Goal: Information Seeking & Learning: Learn about a topic

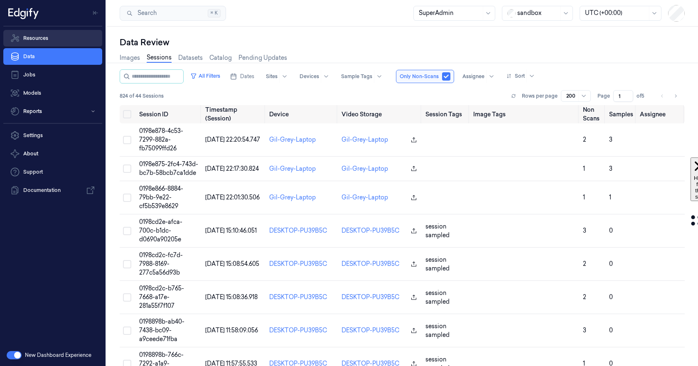
click at [33, 38] on link "Resources" at bounding box center [52, 38] width 99 height 17
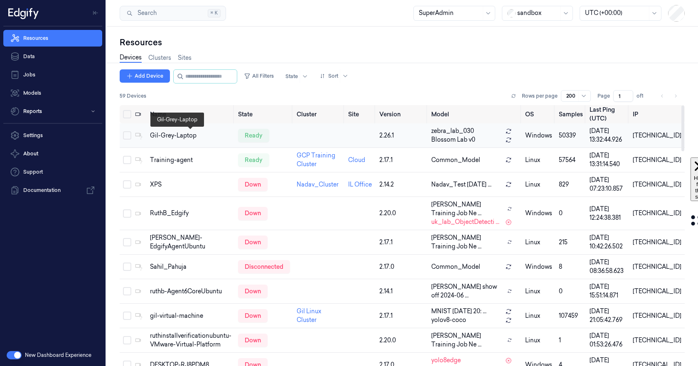
click at [163, 135] on div "Gil-Grey-Laptop" at bounding box center [190, 135] width 81 height 9
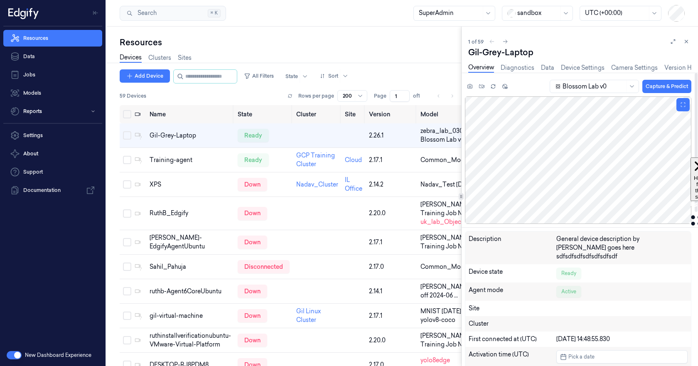
click at [581, 163] on div at bounding box center [578, 159] width 226 height 127
click at [568, 166] on div at bounding box center [578, 159] width 226 height 127
click at [632, 164] on div at bounding box center [578, 159] width 226 height 127
click at [675, 40] on icon at bounding box center [673, 42] width 6 height 6
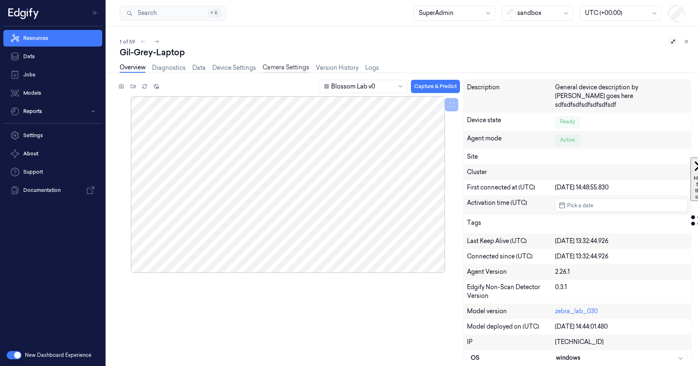
click at [271, 68] on link "Camera Settings" at bounding box center [285, 68] width 47 height 10
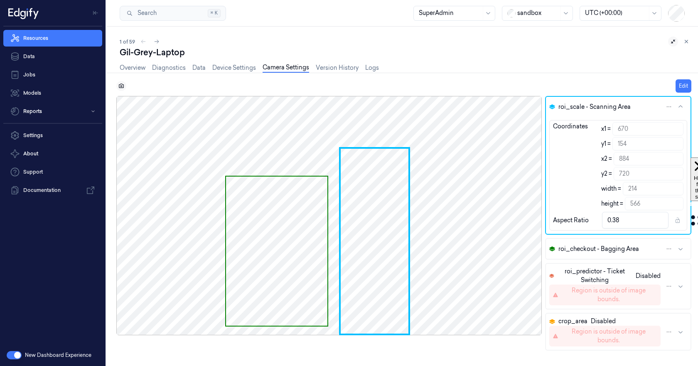
click at [120, 85] on icon at bounding box center [121, 86] width 6 height 6
drag, startPoint x: 289, startPoint y: 176, endPoint x: 460, endPoint y: 177, distance: 171.1
click at [460, 177] on div at bounding box center [328, 215] width 425 height 239
click at [683, 86] on button "Edit" at bounding box center [683, 85] width 16 height 13
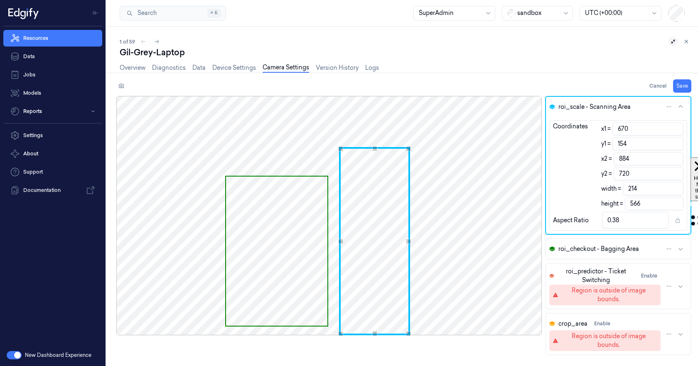
click at [527, 200] on div at bounding box center [328, 215] width 425 height 239
click at [269, 207] on span "Use the arrow keys to move the crop selection area" at bounding box center [276, 251] width 101 height 149
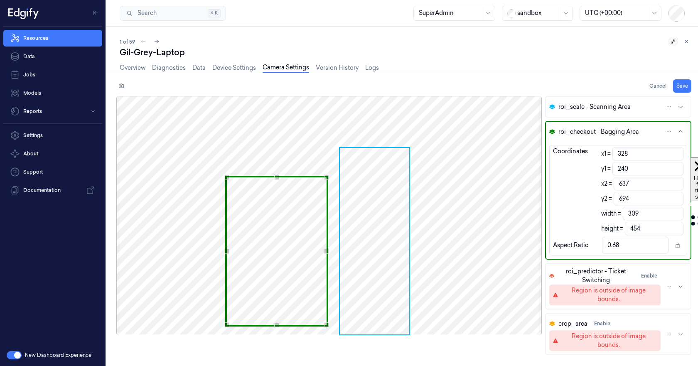
type input "329"
type input "239"
type input "638"
type input "693"
type input "337"
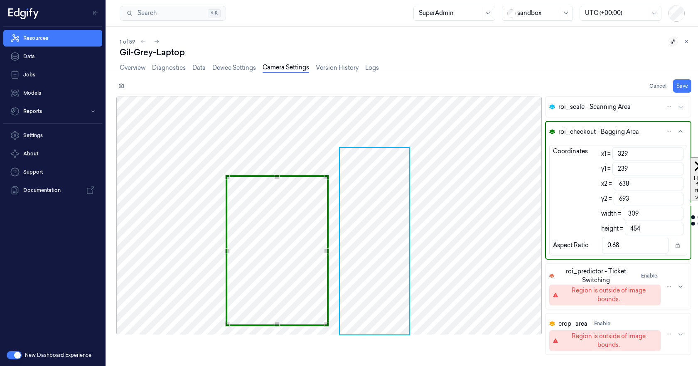
type input "234"
type input "646"
type input "688"
type input "358"
type input "226"
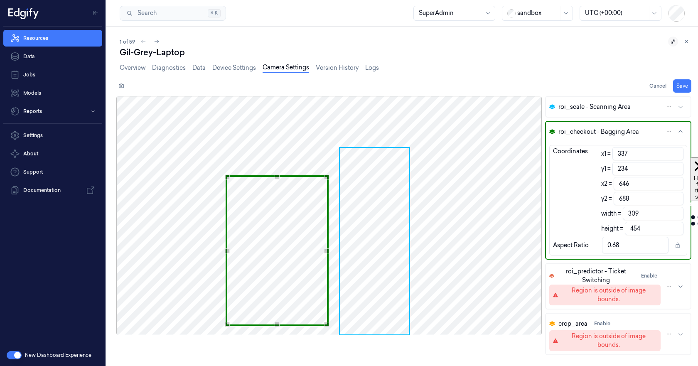
type input "667"
type input "680"
type input "396"
type input "222"
type input "705"
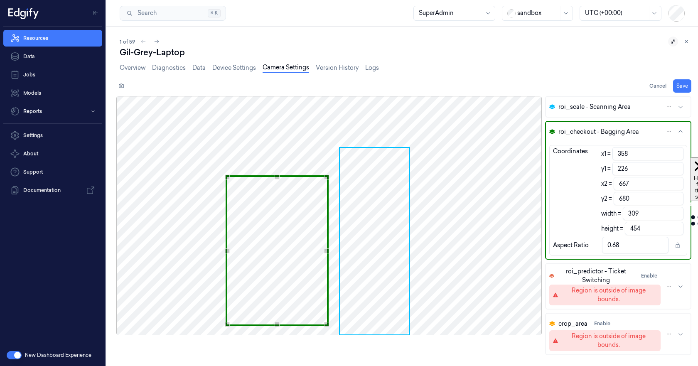
type input "677"
type input "455"
type input "456"
type input "219"
type input "765"
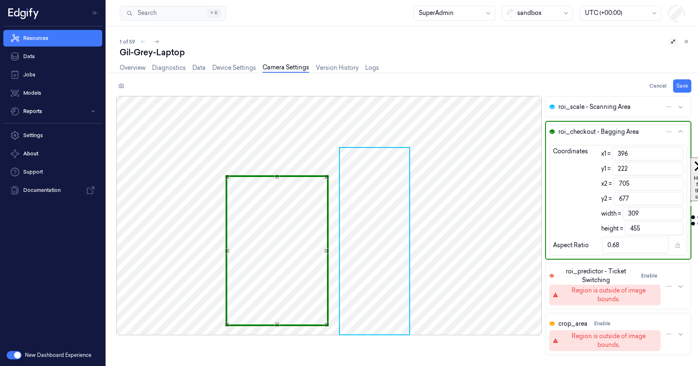
type input "674"
type input "473"
type input "782"
type input "533"
type input "842"
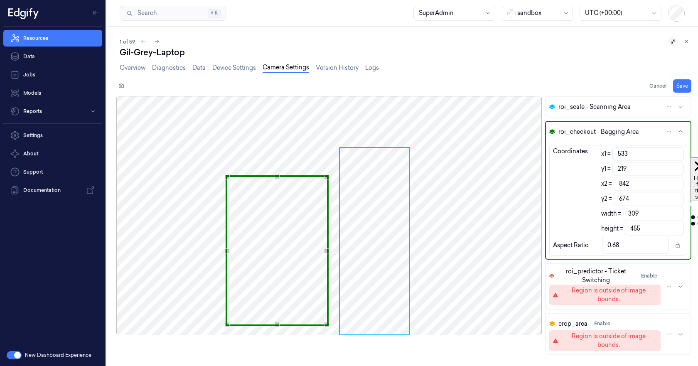
type input "571"
type input "880"
type input "604"
type input "913"
type input "629"
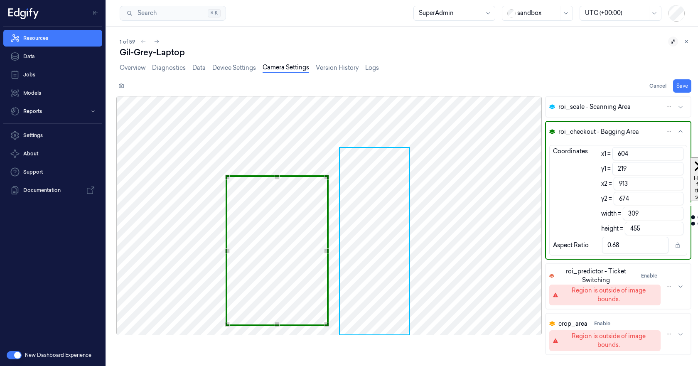
type input "938"
type input "649"
type input "221"
type input "958"
type input "676"
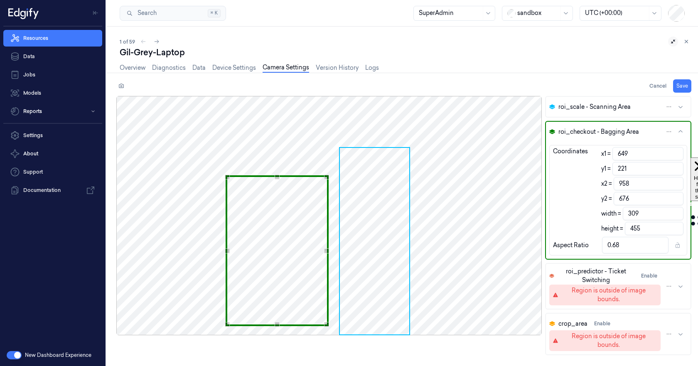
type input "666"
type input "222"
type input "975"
type input "677"
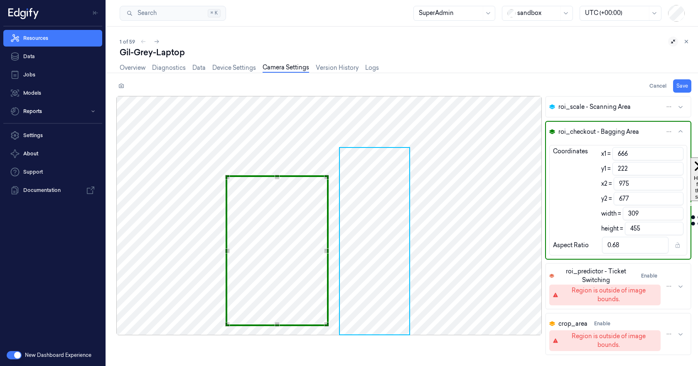
type input "986"
type input "686"
type input "995"
type input "698"
type input "1007"
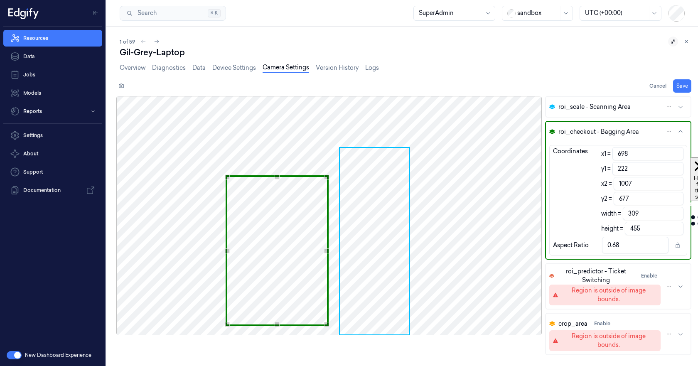
type input "716"
type input "1025"
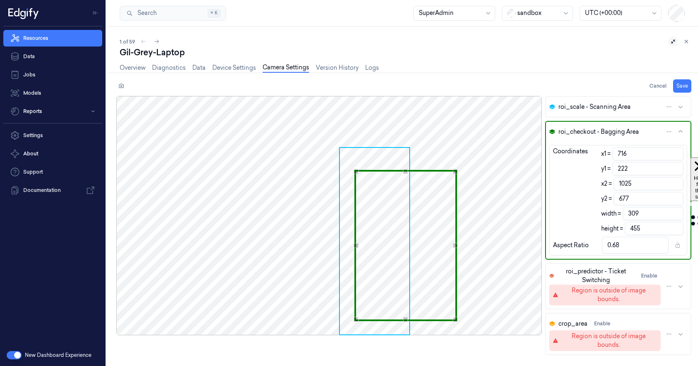
type input "742"
type input "227"
type input "1051"
type input "682"
type input "771"
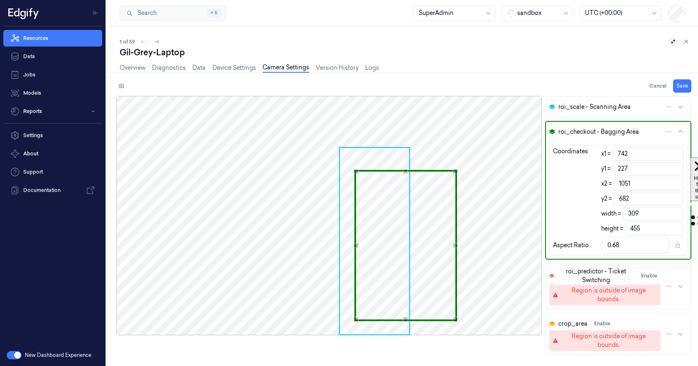
type input "235"
type input "1080"
type input "690"
type input "778"
type input "236"
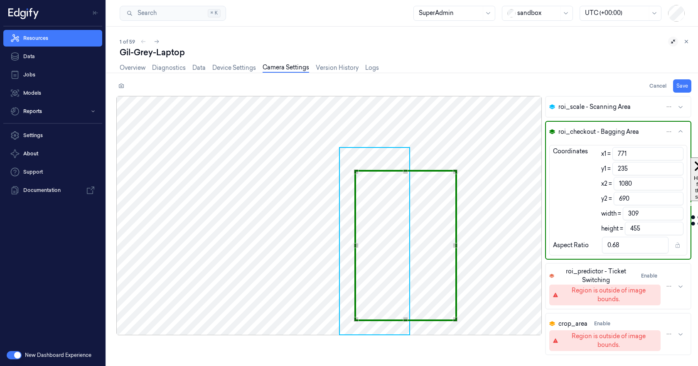
type input "1087"
type input "691"
type input "791"
type input "237"
type input "1100"
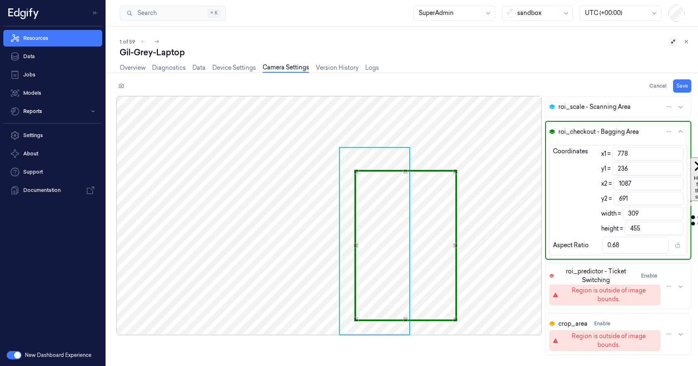
type input "692"
type input "799"
type input "239"
type input "1108"
type input "694"
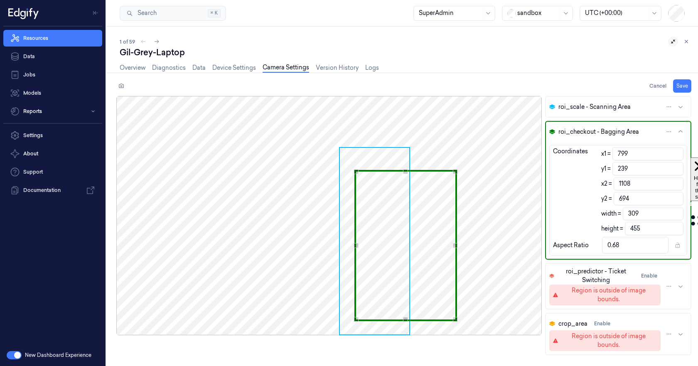
type input "808"
type input "240"
type input "1117"
type input "695"
type input "811"
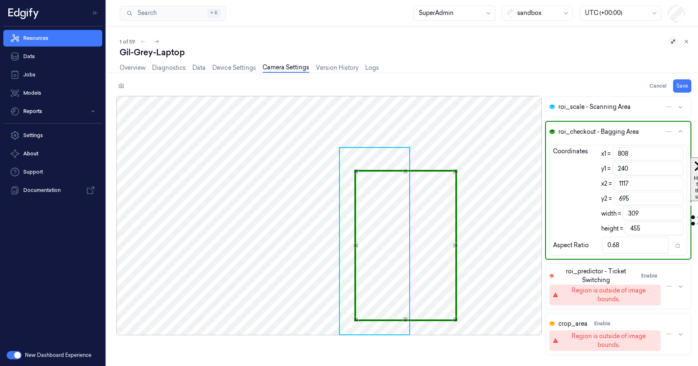
type input "1120"
type input "819"
type input "241"
type input "1128"
type input "696"
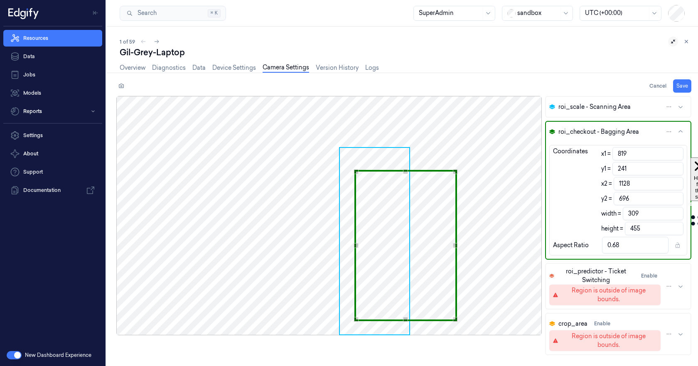
type input "827"
type input "1136"
type input "837"
type input "1146"
type input "848"
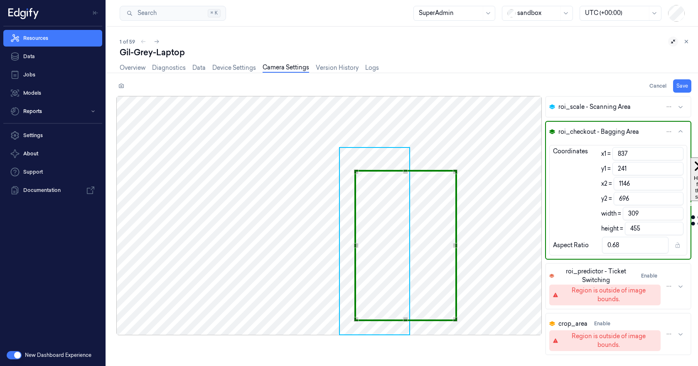
type input "1157"
type input "856"
type input "244"
type input "1165"
type input "699"
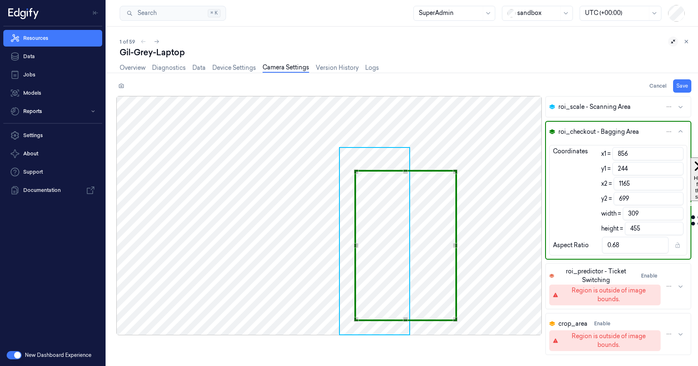
type input "868"
type input "245"
type input "1177"
type input "700"
type input "878"
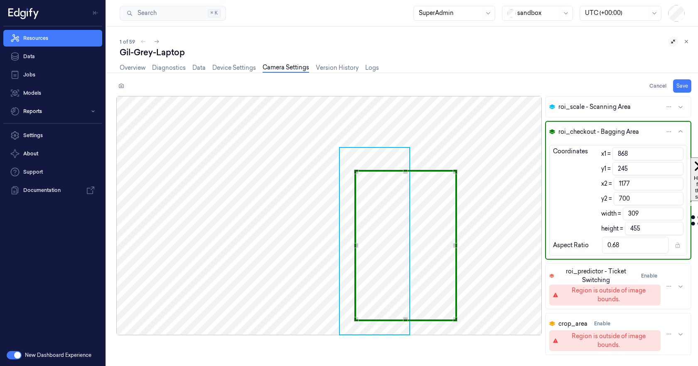
type input "246"
type input "1187"
type input "701"
type input "904"
type input "249"
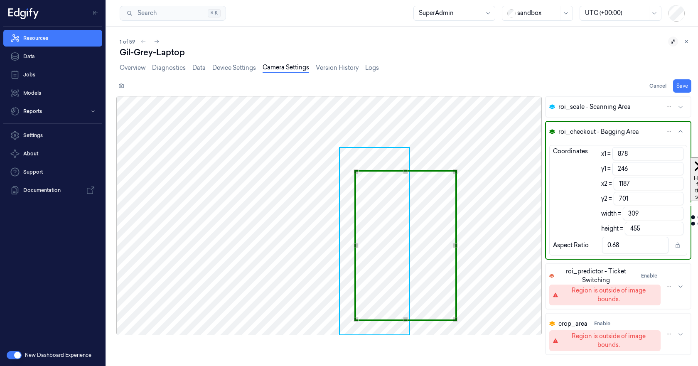
type input "1213"
type input "704"
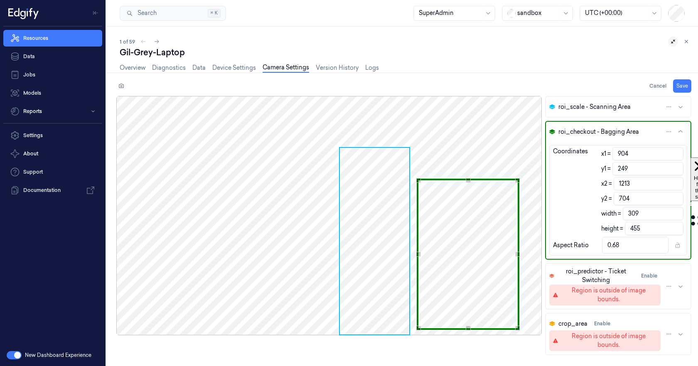
type input "913"
type input "1222"
type input "914"
type input "1223"
type input "917"
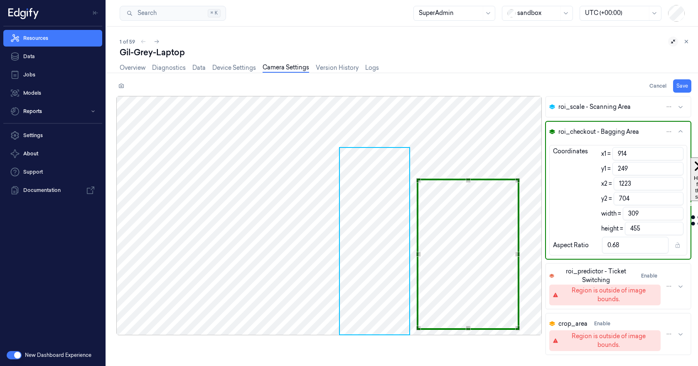
type input "246"
type input "1226"
type input "701"
type input "919"
type input "244"
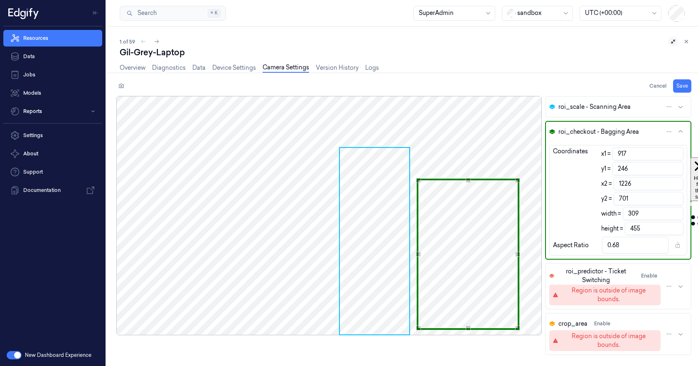
type input "1228"
type input "699"
type input "922"
type input "241"
type input "1231"
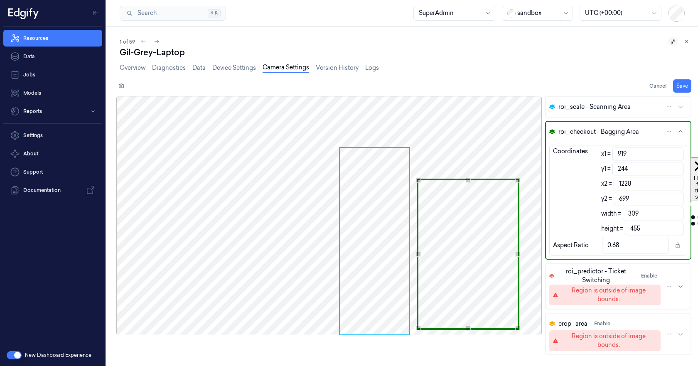
type input "696"
type input "924"
type input "239"
type input "1233"
type input "694"
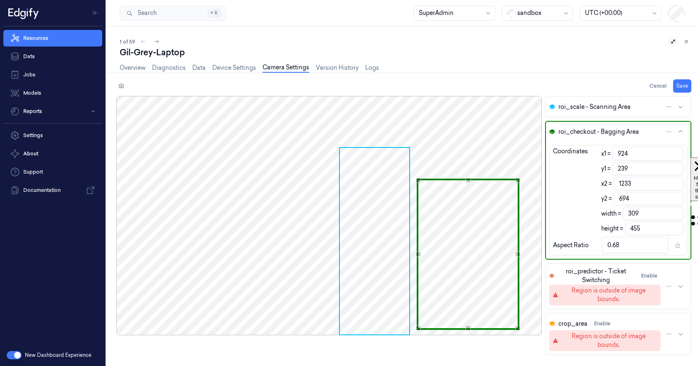
type input "927"
type input "237"
type input "1236"
type input "692"
type input "928"
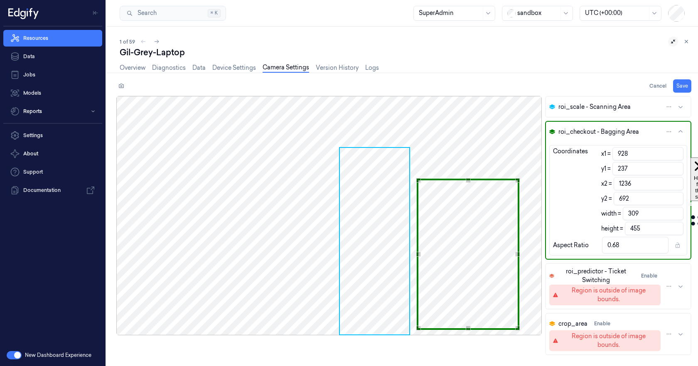
type input "236"
type input "1237"
type input "691"
type input "929"
type input "1238"
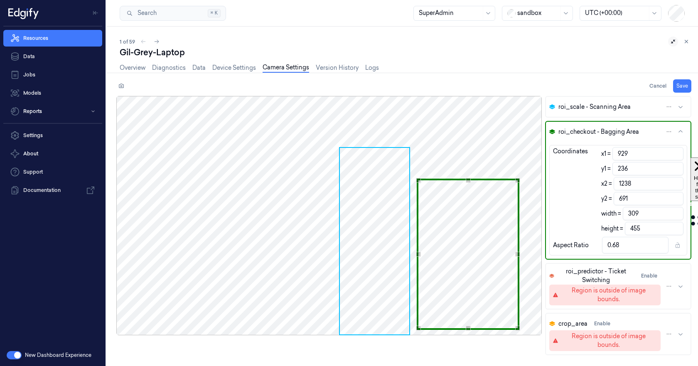
type input "932"
type input "235"
type input "1241"
type input "690"
type input "938"
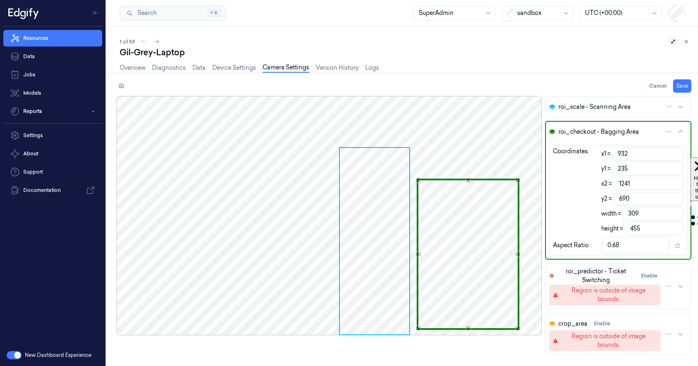
type input "234"
type input "1247"
type input "689"
type input "942"
type input "232"
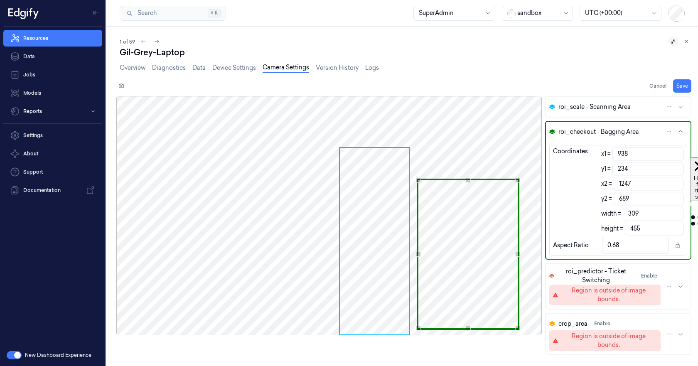
type input "1251"
type input "688"
type input "456"
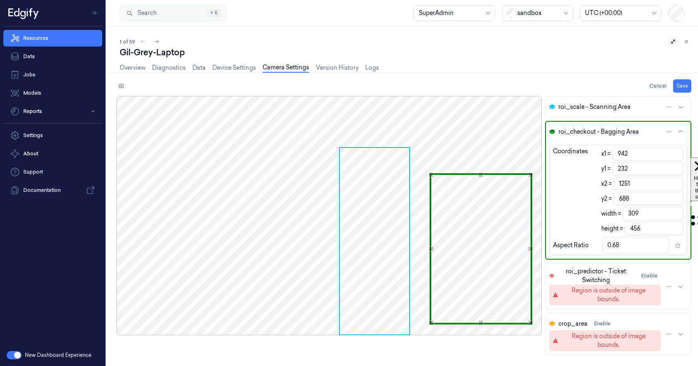
type input "231"
type input "687"
type input "230"
type input "686"
type input "229"
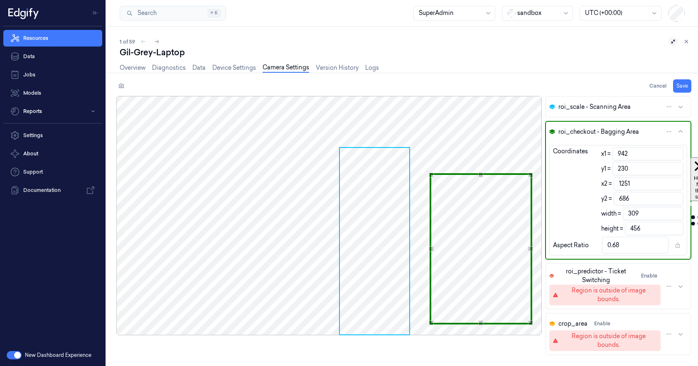
type input "685"
type input "941"
type input "226"
type input "1250"
type input "682"
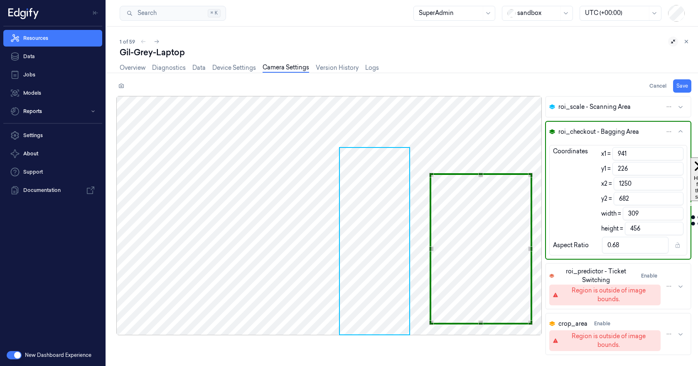
type input "937"
type input "225"
type input "1246"
type input "681"
type input "934"
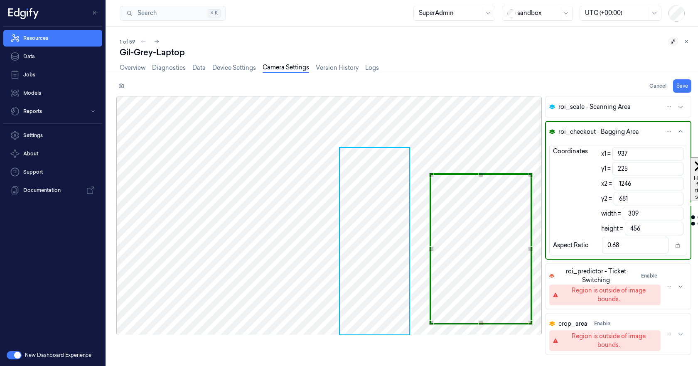
type input "224"
type input "1243"
type input "680"
type input "933"
type input "222"
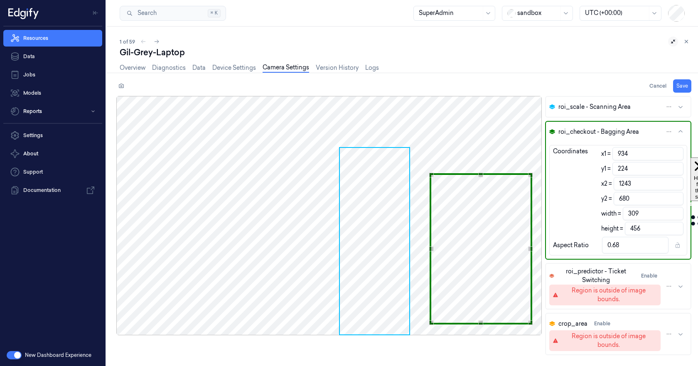
type input "1242"
type input "678"
type input "932"
type input "1241"
type input "221"
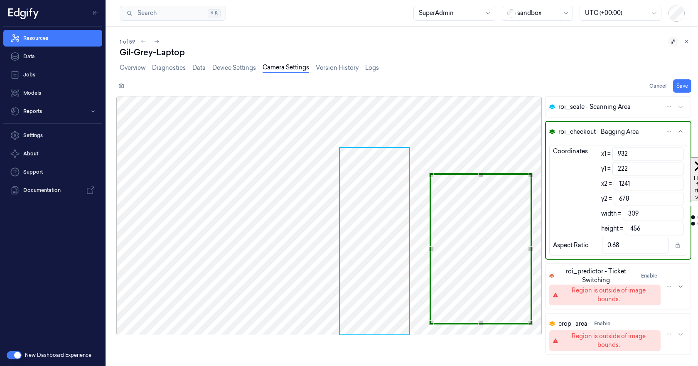
type input "677"
type input "929"
type input "1238"
type input "927"
type input "220"
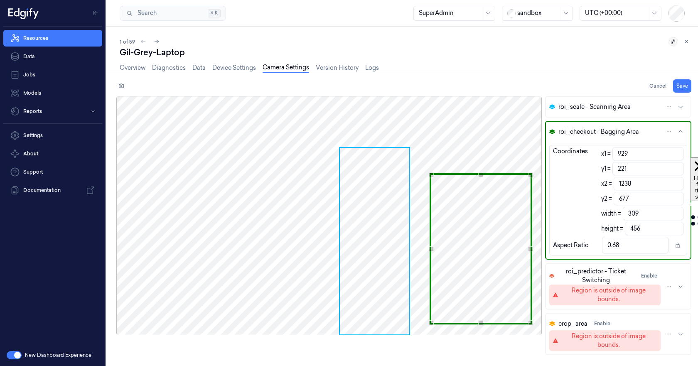
type input "1236"
type input "676"
type input "923"
type input "219"
type input "1232"
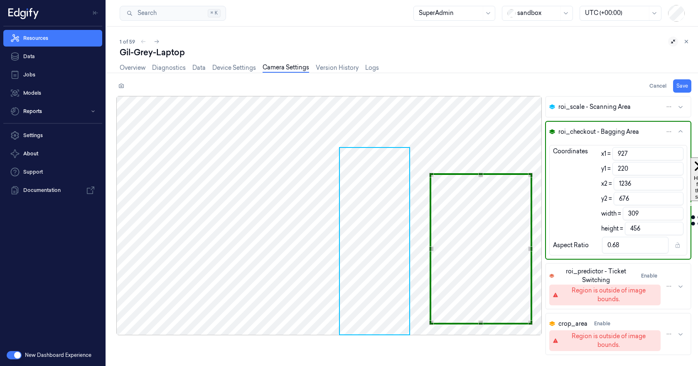
type input "675"
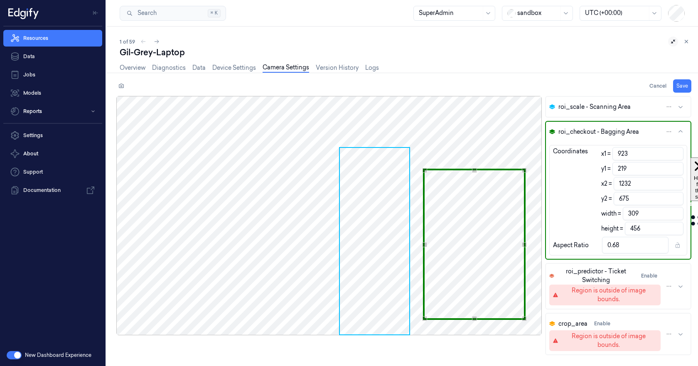
type input "919"
type input "217"
type input "1228"
type input "673"
type input "918"
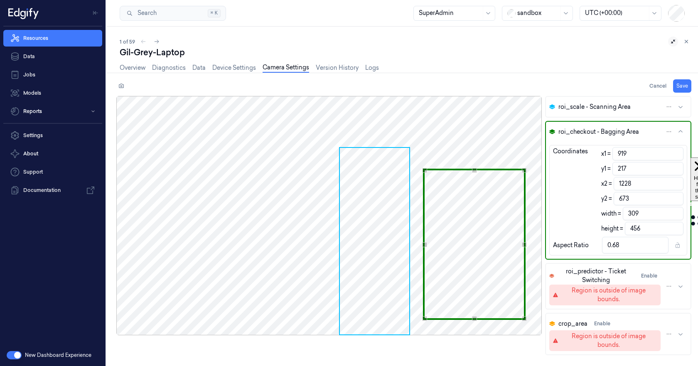
type input "1227"
type input "917"
type input "1226"
type input "916"
type input "216"
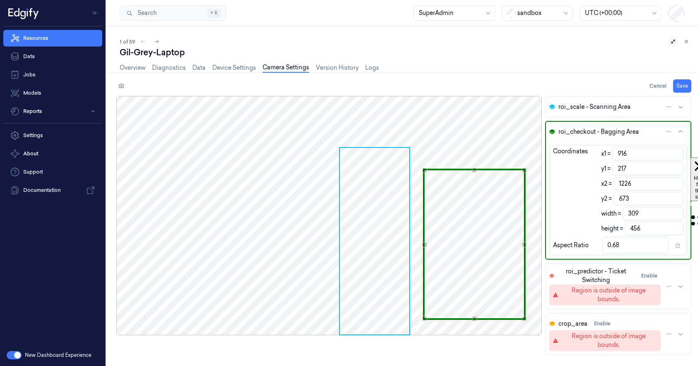
type input "1225"
type input "672"
type input "912"
type input "1221"
type input "911"
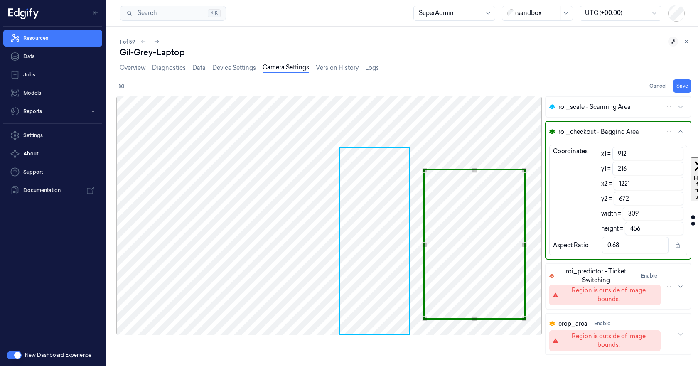
type input "1220"
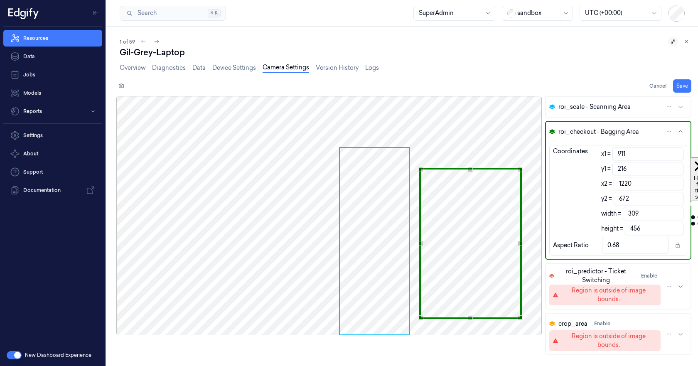
type input "909"
type input "1218"
type input "908"
type input "1217"
type input "215"
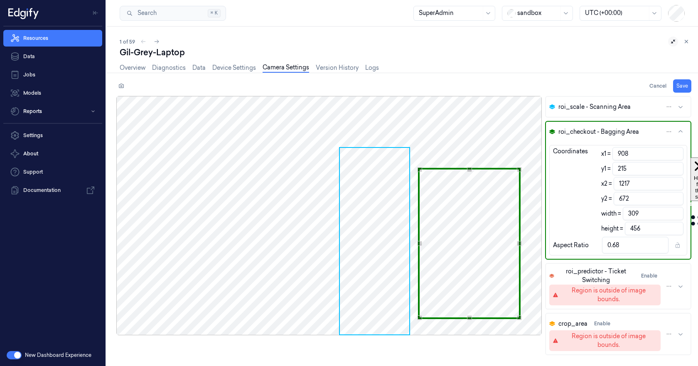
type input "671"
click at [462, 198] on div "Use the arrow keys to move the crop selection area" at bounding box center [469, 243] width 103 height 152
click at [121, 87] on icon at bounding box center [121, 86] width 6 height 6
click at [118, 83] on icon at bounding box center [121, 86] width 6 height 6
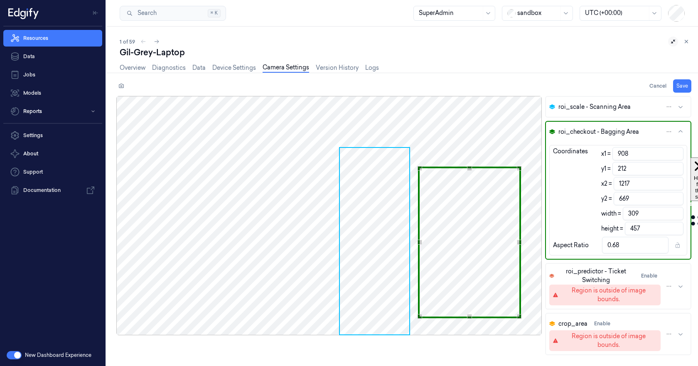
click at [352, 198] on span "Use the arrow keys to move the crop selection area" at bounding box center [374, 241] width 69 height 186
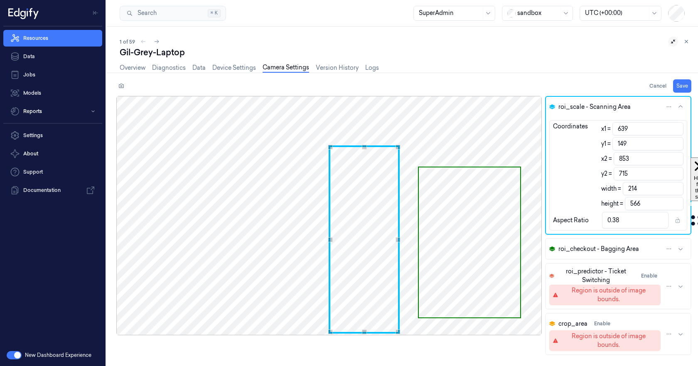
click at [338, 196] on div "Use the arrow keys to move the crop selection area" at bounding box center [363, 239] width 71 height 188
click at [320, 147] on div "Use the arrow keys to move the crop selection area" at bounding box center [358, 147] width 79 height 0
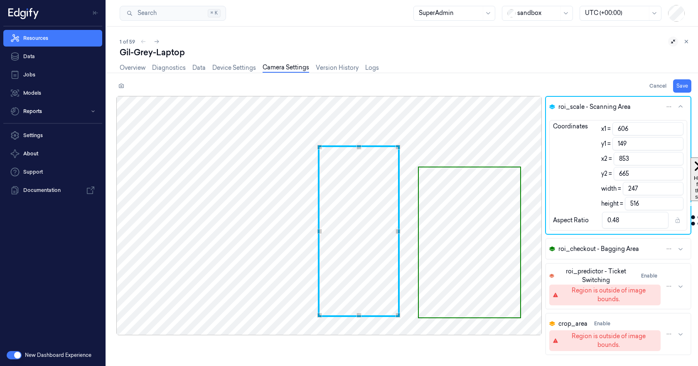
click at [350, 147] on div "Use the arrow keys to move the crop selection area" at bounding box center [358, 147] width 79 height 0
click at [443, 225] on span "Use the arrow keys to move the crop selection area" at bounding box center [469, 242] width 101 height 150
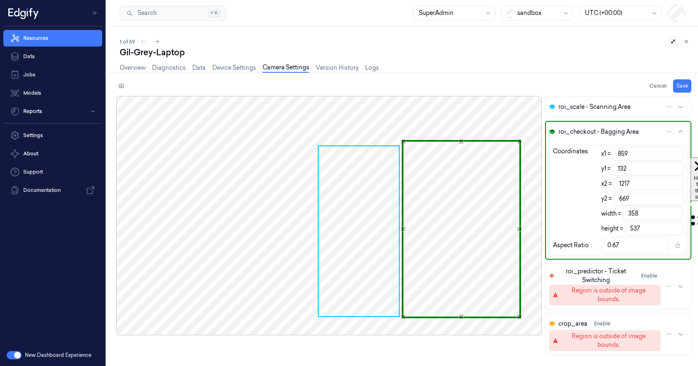
click at [402, 141] on div "Use the arrow keys to move the north west drag handle to change the crop select…" at bounding box center [403, 141] width 5 height 5
click at [681, 85] on button "Save" at bounding box center [682, 85] width 18 height 13
click at [679, 87] on button "Save" at bounding box center [682, 85] width 18 height 13
click at [133, 64] on link "Overview" at bounding box center [133, 68] width 26 height 10
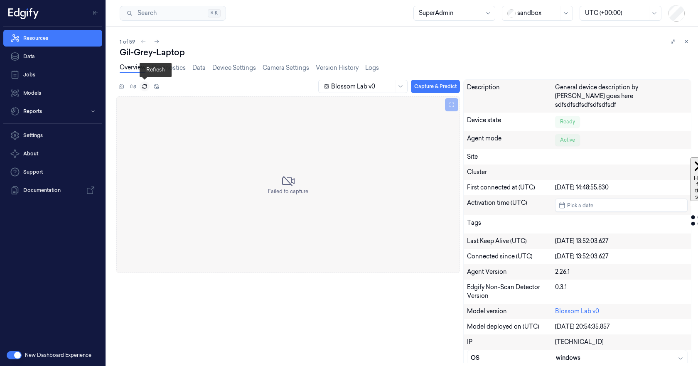
click at [142, 87] on icon at bounding box center [144, 87] width 4 height 2
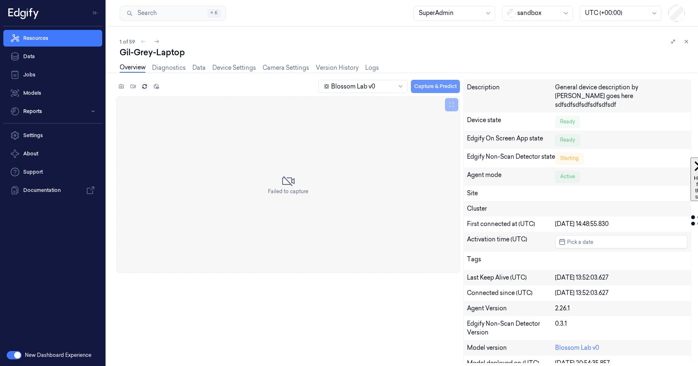
click at [449, 86] on button "Capture & Predict" at bounding box center [435, 86] width 49 height 13
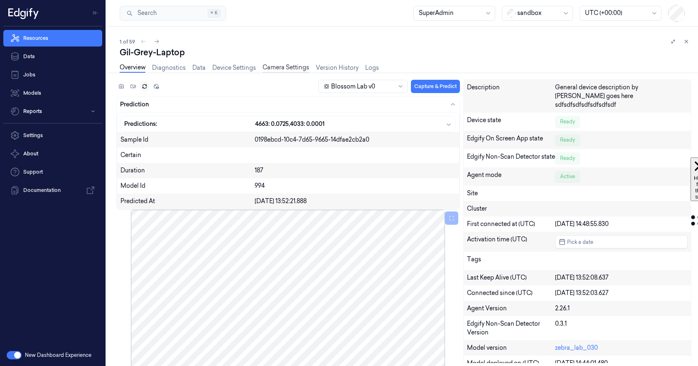
click at [290, 66] on link "Camera Settings" at bounding box center [285, 68] width 47 height 10
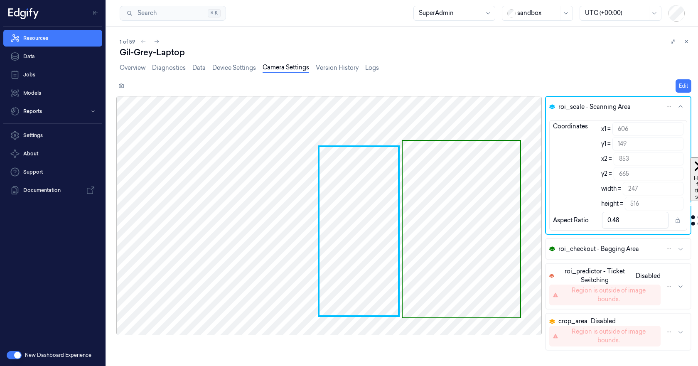
click at [290, 66] on link "Camera Settings" at bounding box center [285, 68] width 47 height 10
click at [120, 84] on icon at bounding box center [121, 85] width 5 height 5
click at [167, 66] on link "Diagnostics" at bounding box center [169, 68] width 34 height 10
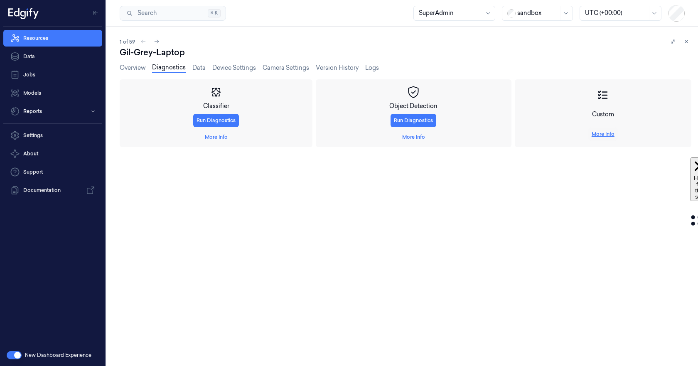
click at [614, 136] on link "More Info" at bounding box center [602, 133] width 23 height 7
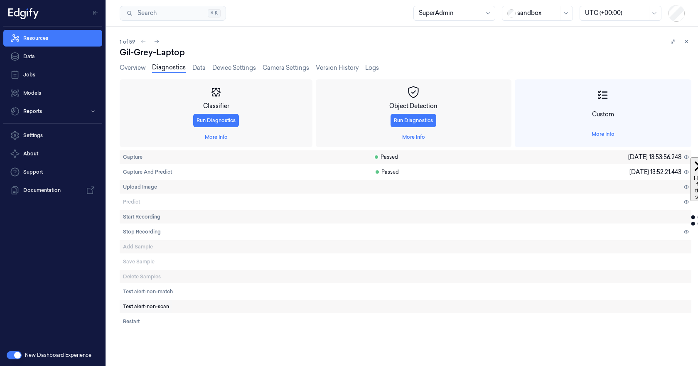
click at [150, 305] on span "Test alert-non-scan" at bounding box center [146, 306] width 46 height 7
click at [166, 294] on span "Test alert-non-match" at bounding box center [148, 291] width 50 height 7
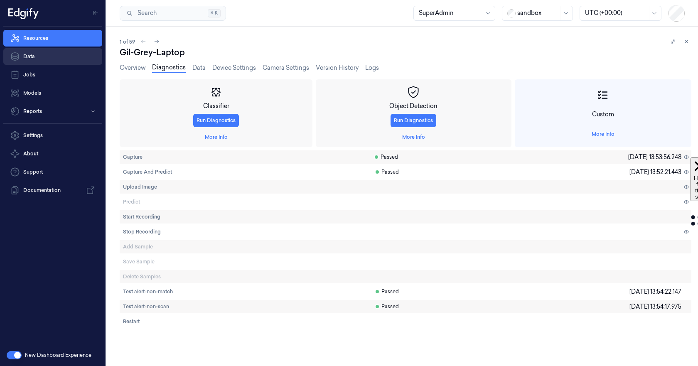
click at [34, 54] on link "Data" at bounding box center [52, 56] width 99 height 17
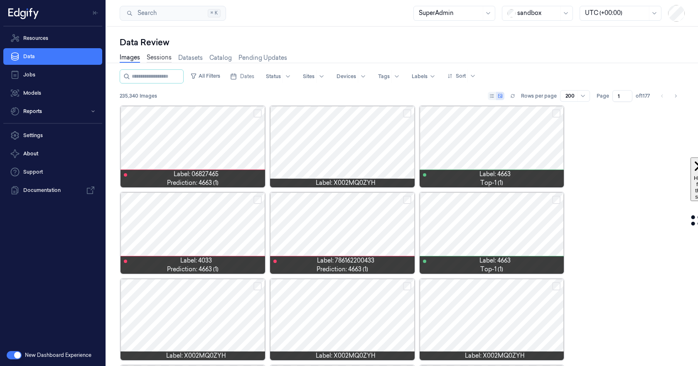
click at [157, 56] on link "Sessions" at bounding box center [159, 58] width 25 height 10
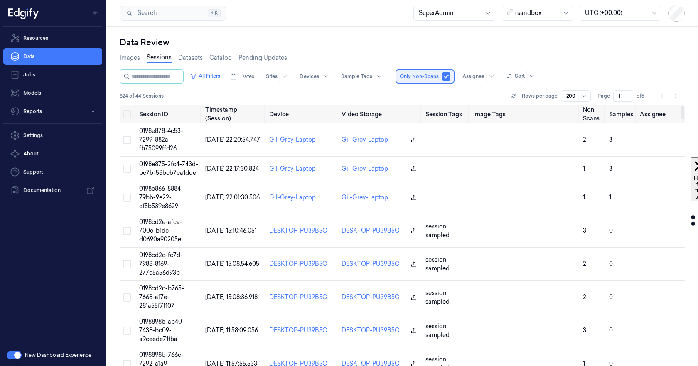
click at [418, 76] on span "Only Non-Scans" at bounding box center [419, 76] width 39 height 7
click at [450, 78] on button "button" at bounding box center [446, 76] width 8 height 8
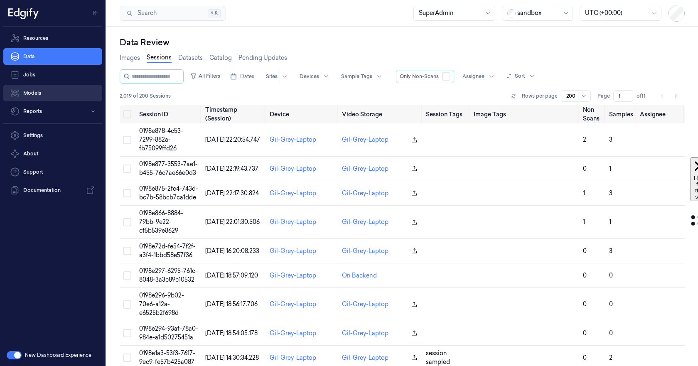
click at [35, 93] on link "Models" at bounding box center [52, 93] width 99 height 17
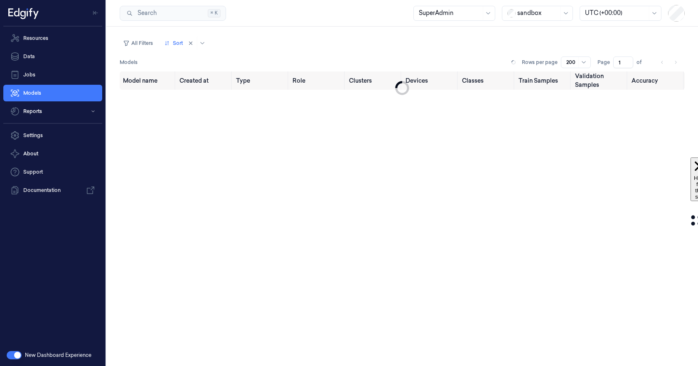
click at [15, 355] on button "button" at bounding box center [14, 355] width 15 height 8
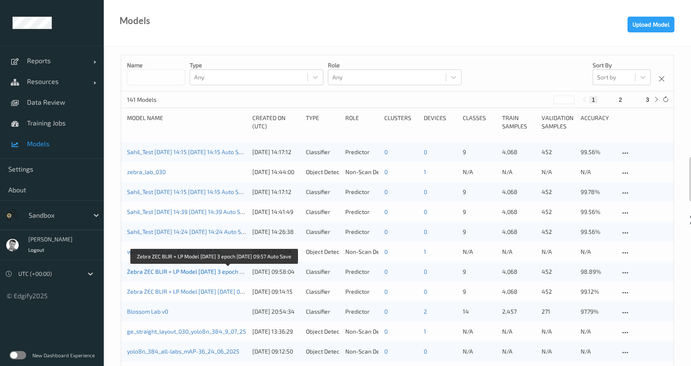
click at [158, 269] on link "Zebra ZEC BLIR + LP Model 05/08/2025 3 epoch 2025-08-05 09:57 Auto Save" at bounding box center [214, 271] width 174 height 7
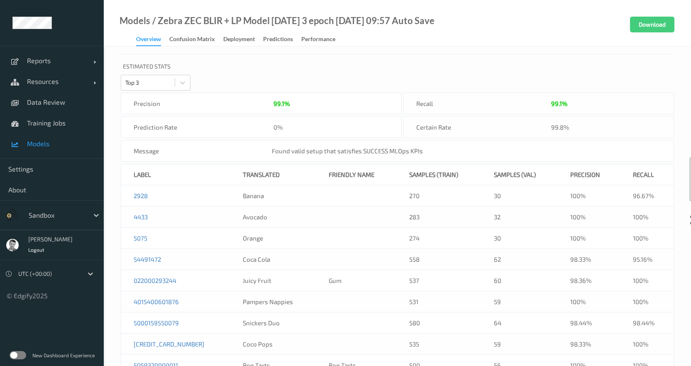
scroll to position [319, 0]
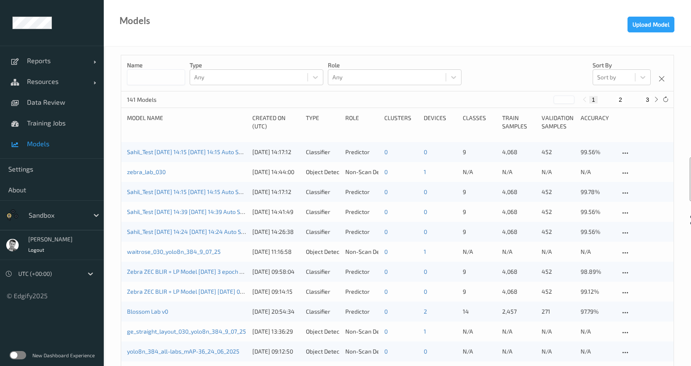
click at [158, 73] on input at bounding box center [156, 77] width 58 height 16
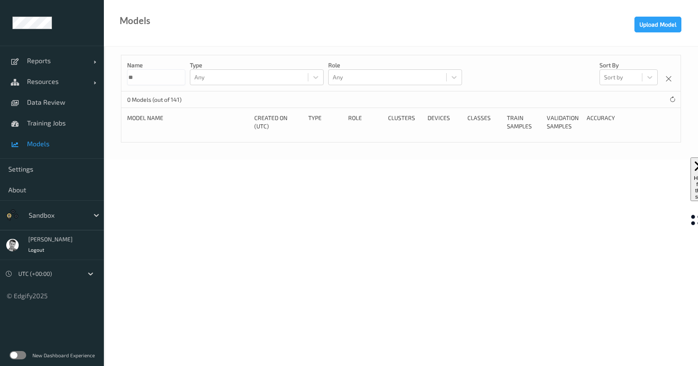
type input "*"
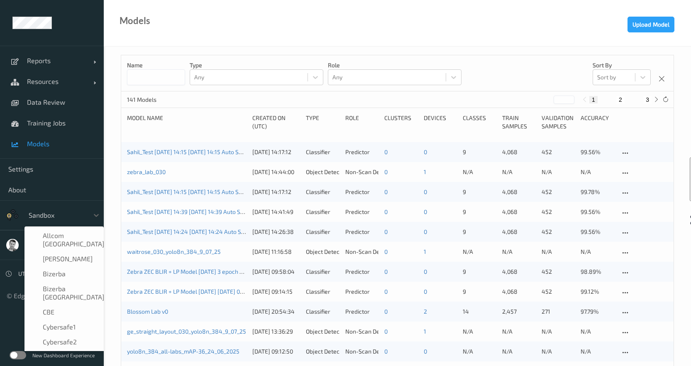
click at [46, 214] on div at bounding box center [57, 215] width 56 height 10
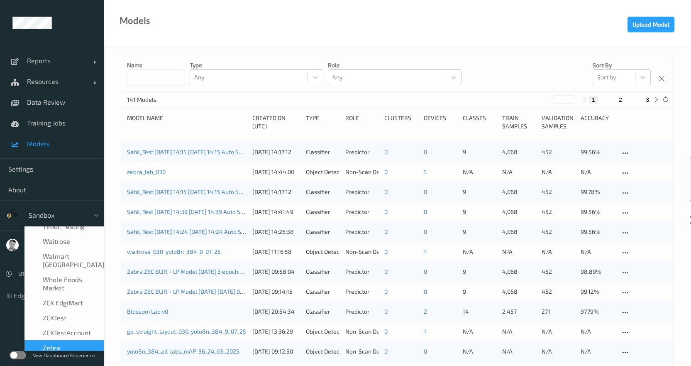
scroll to position [555, 0]
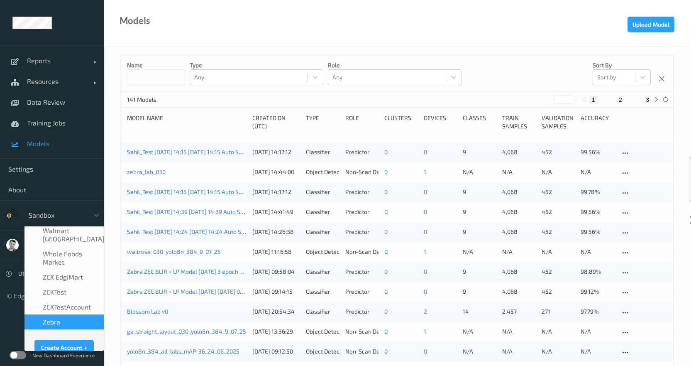
click at [51, 318] on span "Zebra" at bounding box center [51, 322] width 17 height 8
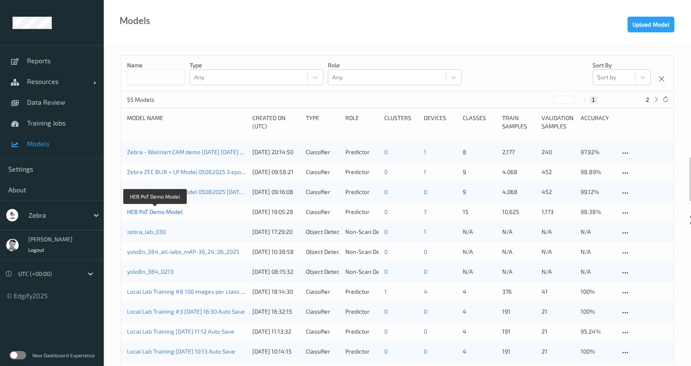
click at [162, 214] on link "HEB PoT Demo Model" at bounding box center [155, 211] width 56 height 7
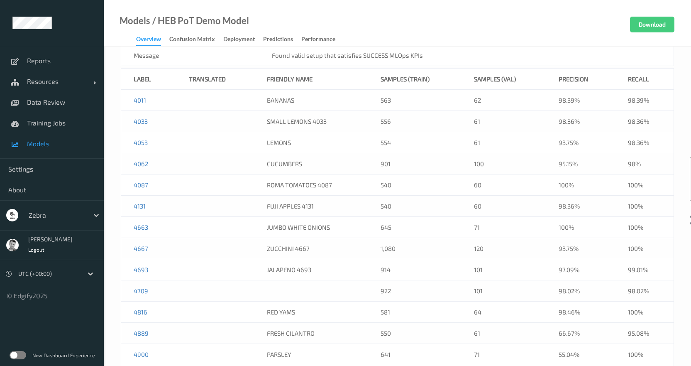
scroll to position [337, 0]
click at [125, 17] on link "Models" at bounding box center [135, 21] width 31 height 8
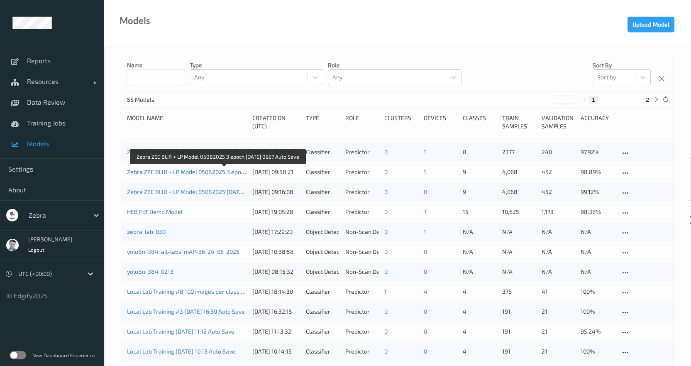
click at [151, 172] on link "Zebra ZEC BLIR + LP Model 05082025 3 epoch [DATE] 0957 Auto Save" at bounding box center [217, 171] width 181 height 7
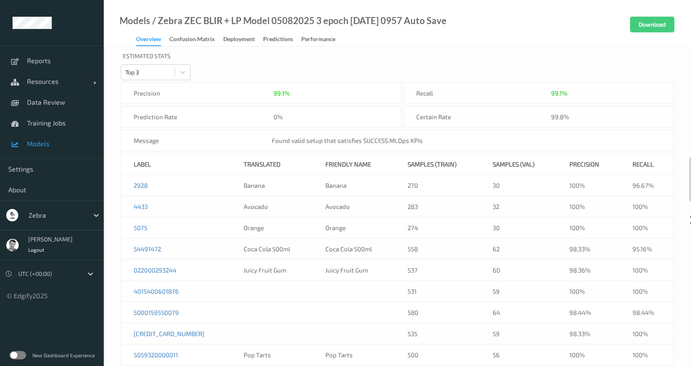
scroll to position [289, 0]
